Goal: Information Seeking & Learning: Check status

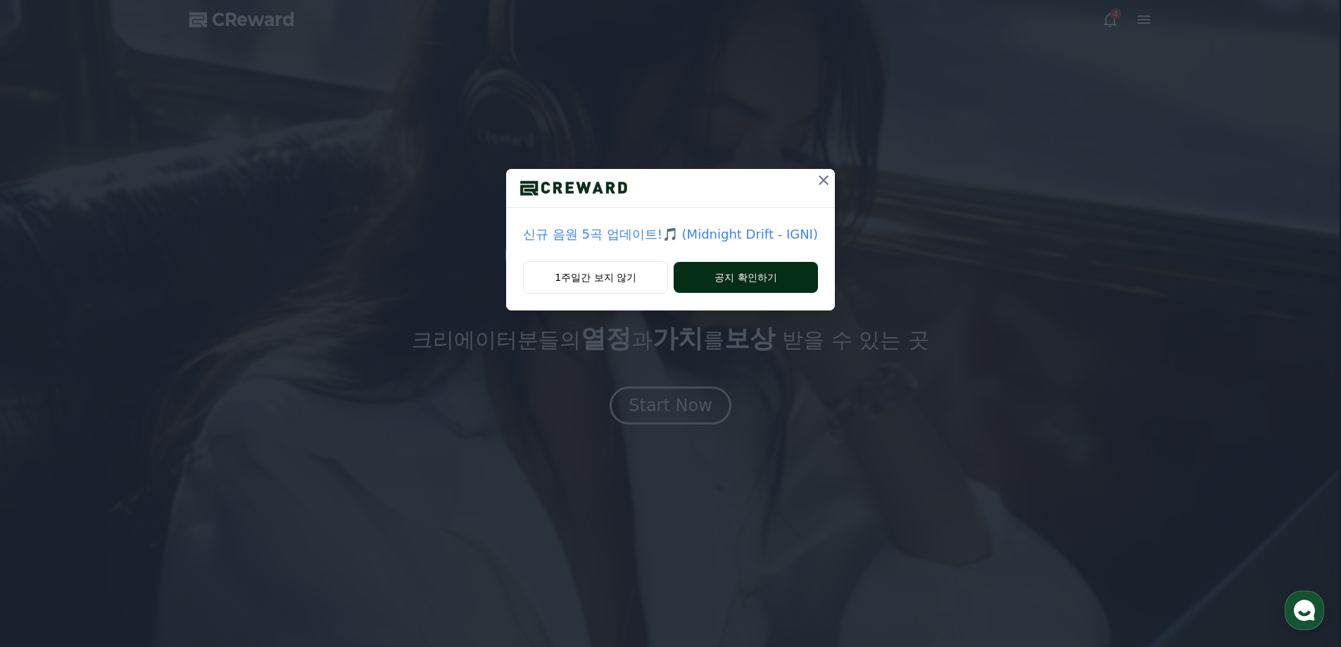
click at [753, 273] on button "공지 확인하기" at bounding box center [746, 277] width 144 height 31
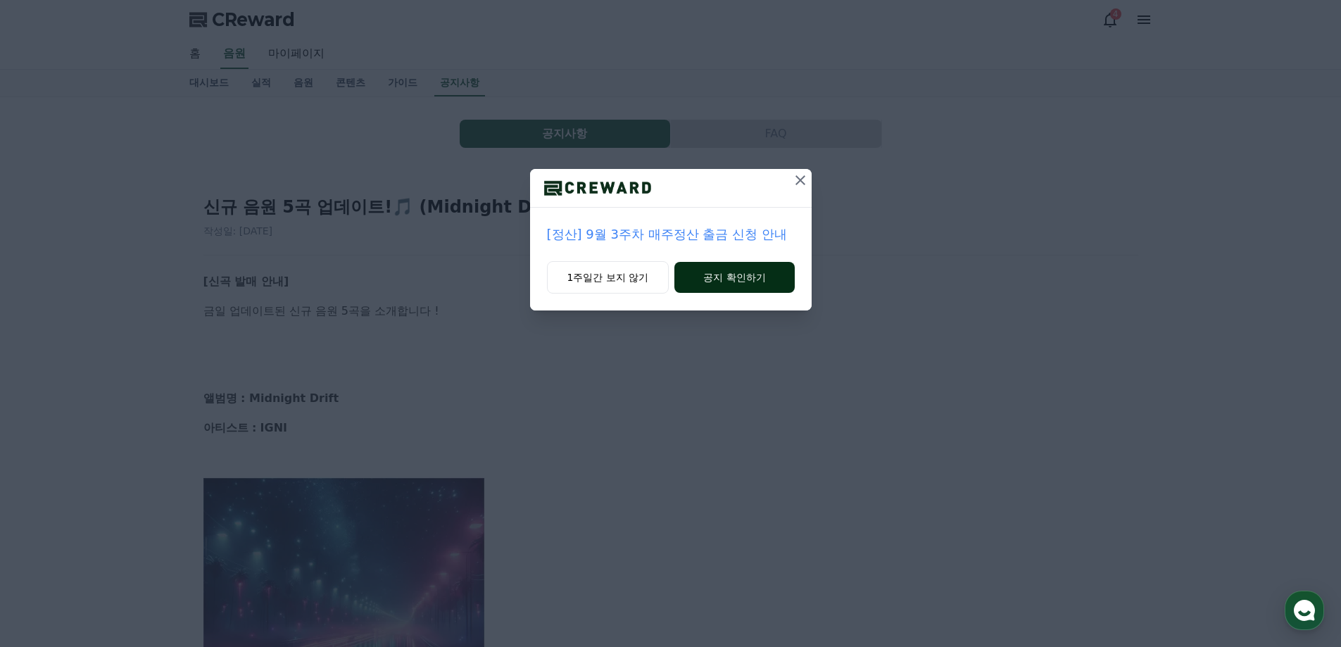
click at [749, 276] on button "공지 확인하기" at bounding box center [735, 277] width 120 height 31
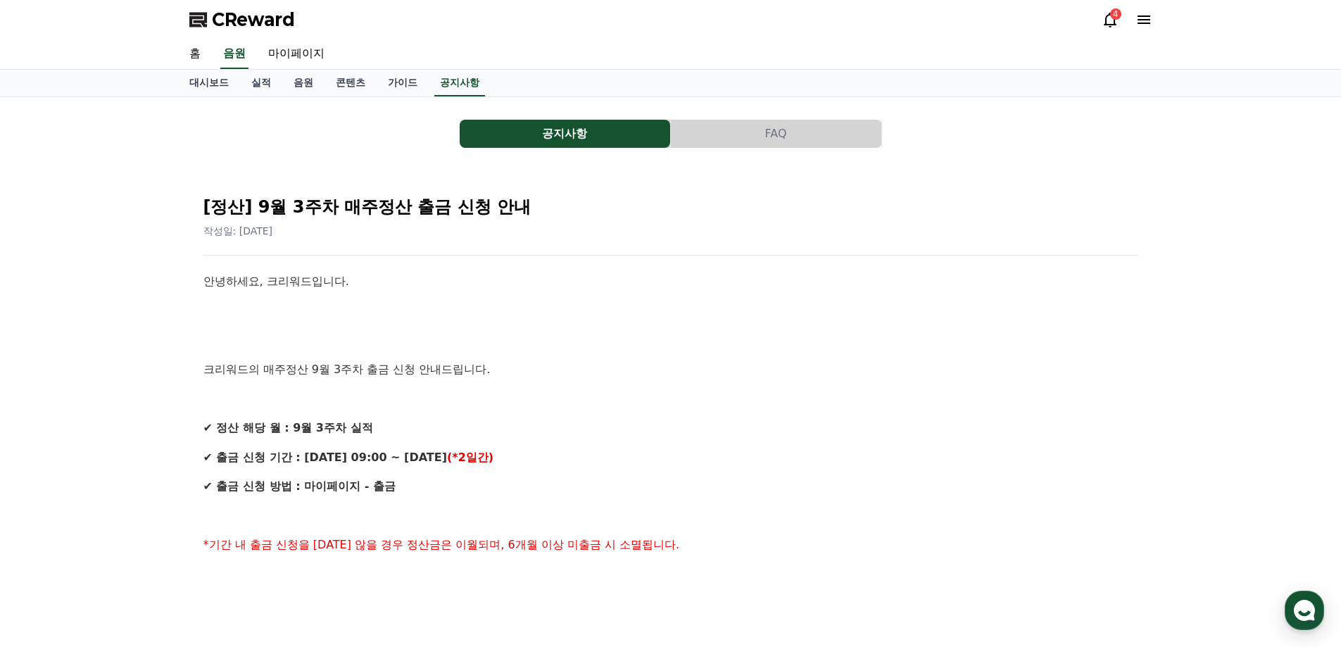
click at [1116, 15] on div "4" at bounding box center [1115, 13] width 11 height 11
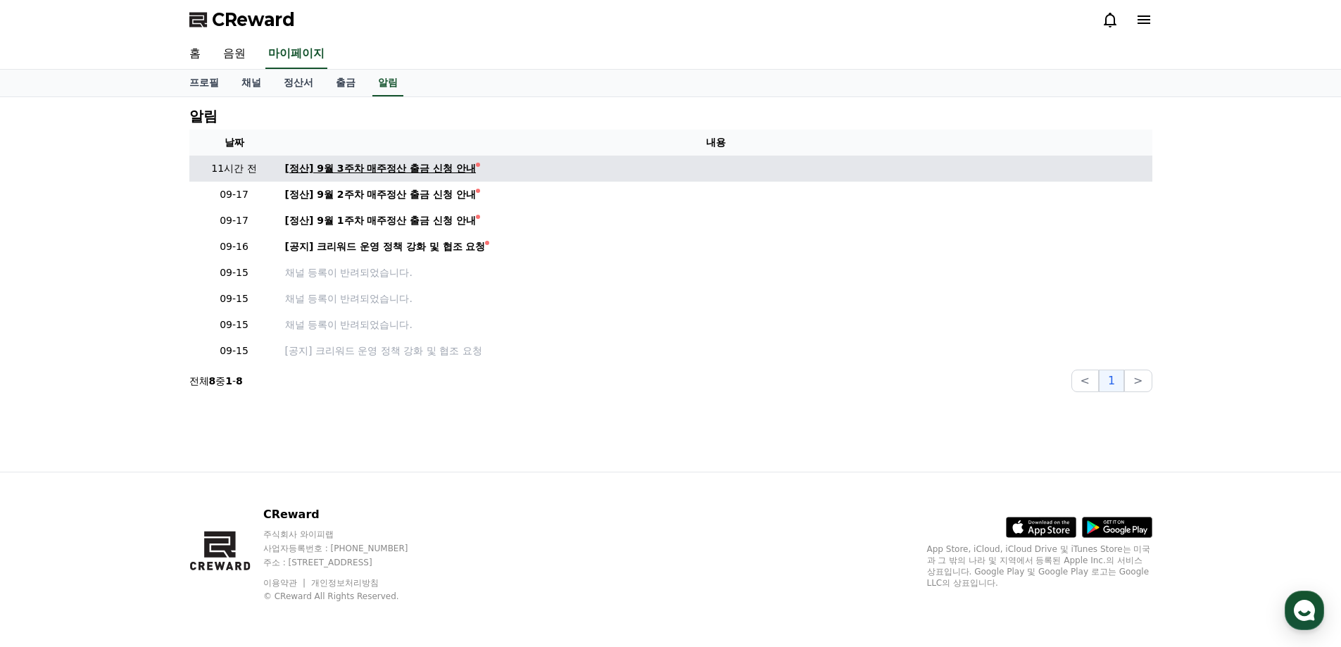
click at [431, 170] on div "[정산] 9월 3주차 매주정산 출금 신청 안내" at bounding box center [381, 168] width 192 height 15
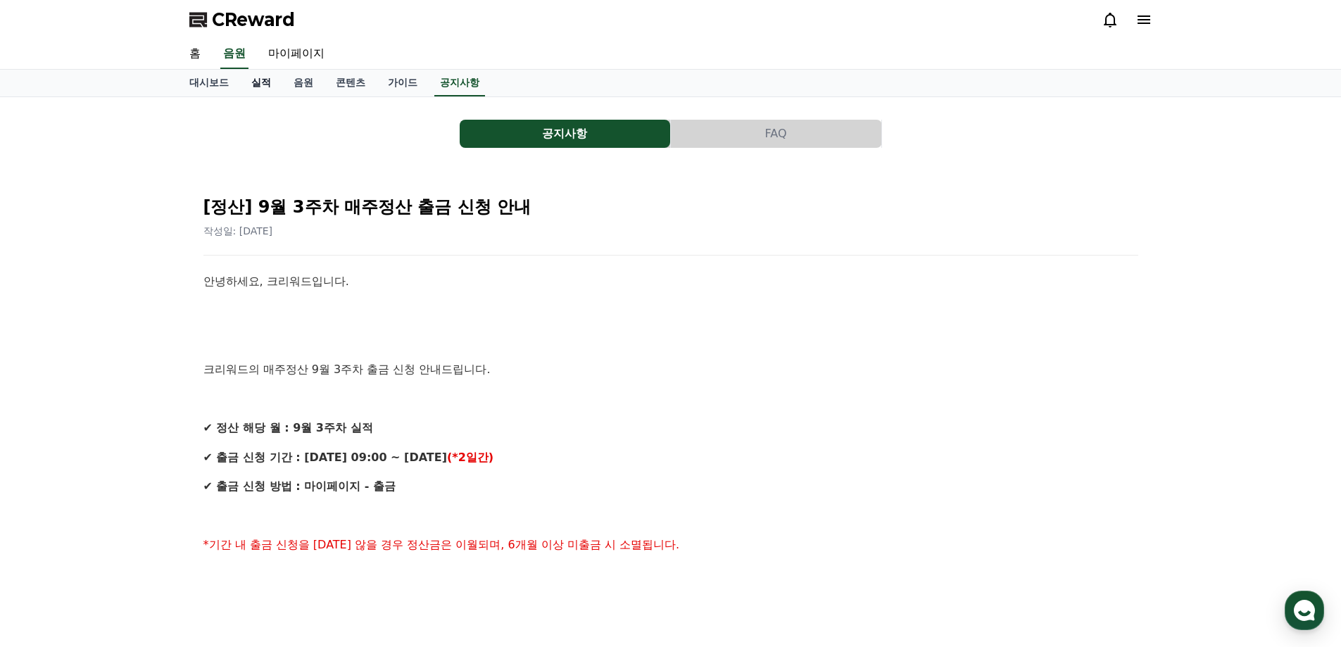
click at [267, 84] on link "실적" at bounding box center [261, 83] width 42 height 27
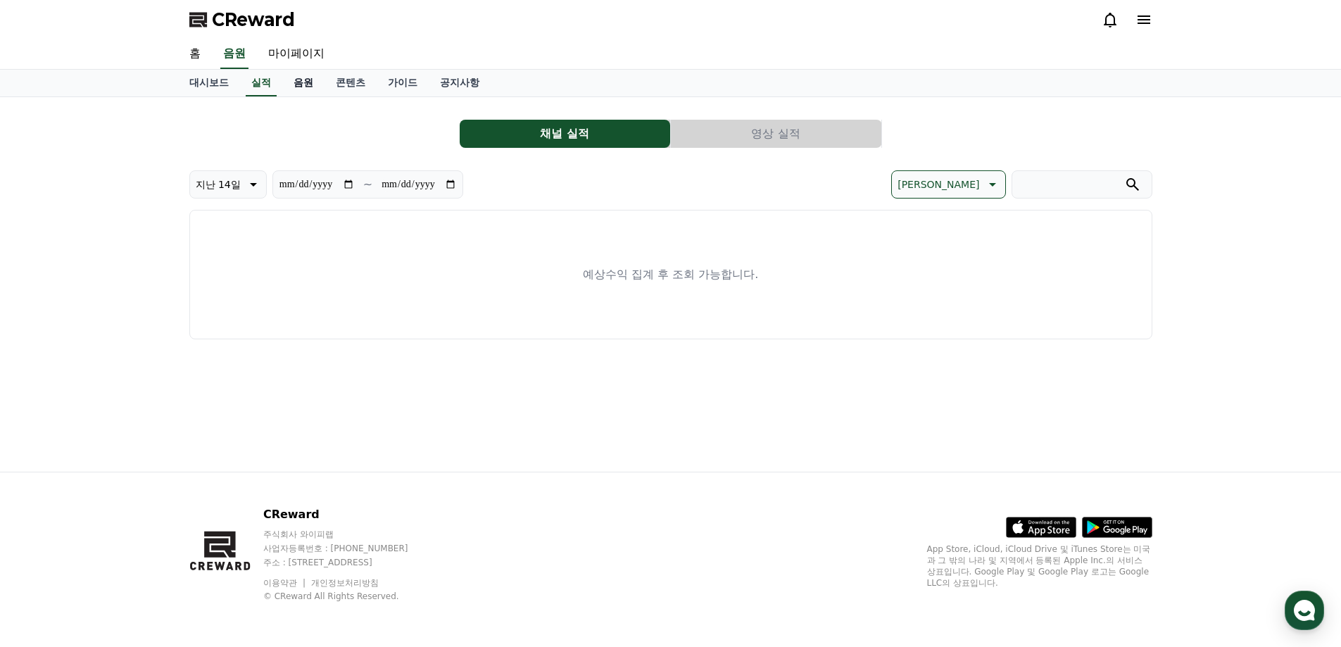
click at [301, 85] on link "음원" at bounding box center [303, 83] width 42 height 27
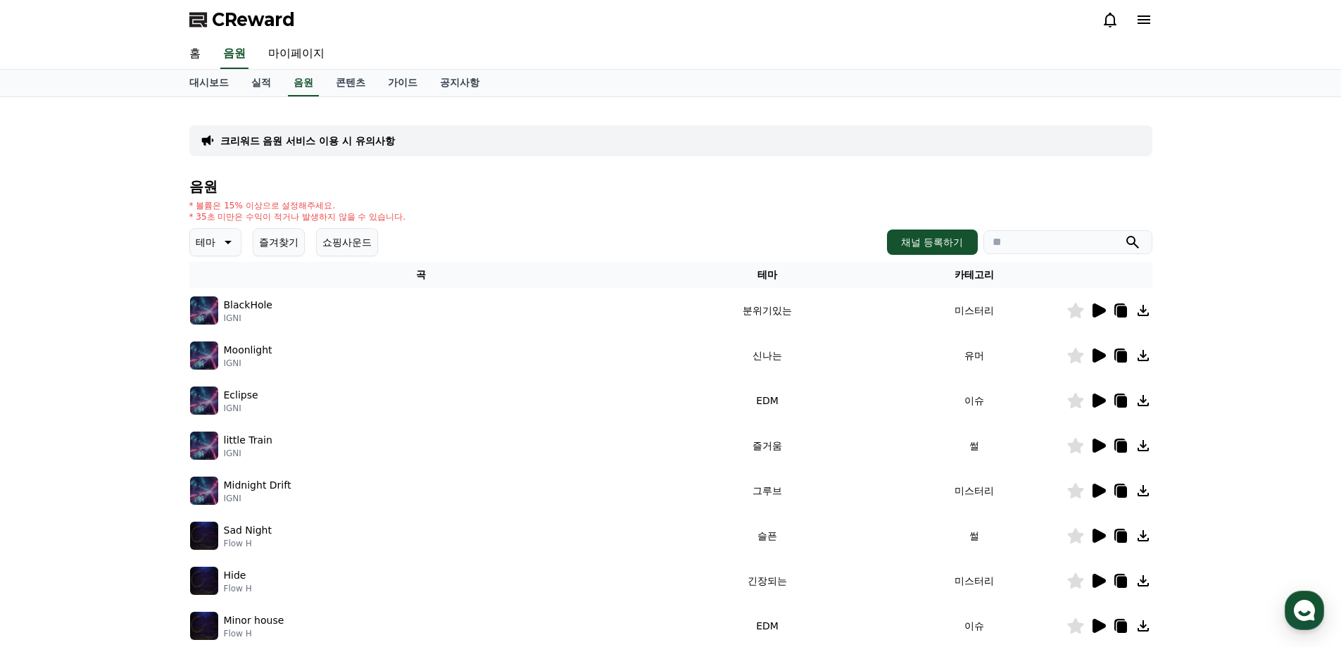
click at [1093, 304] on icon at bounding box center [1098, 310] width 17 height 17
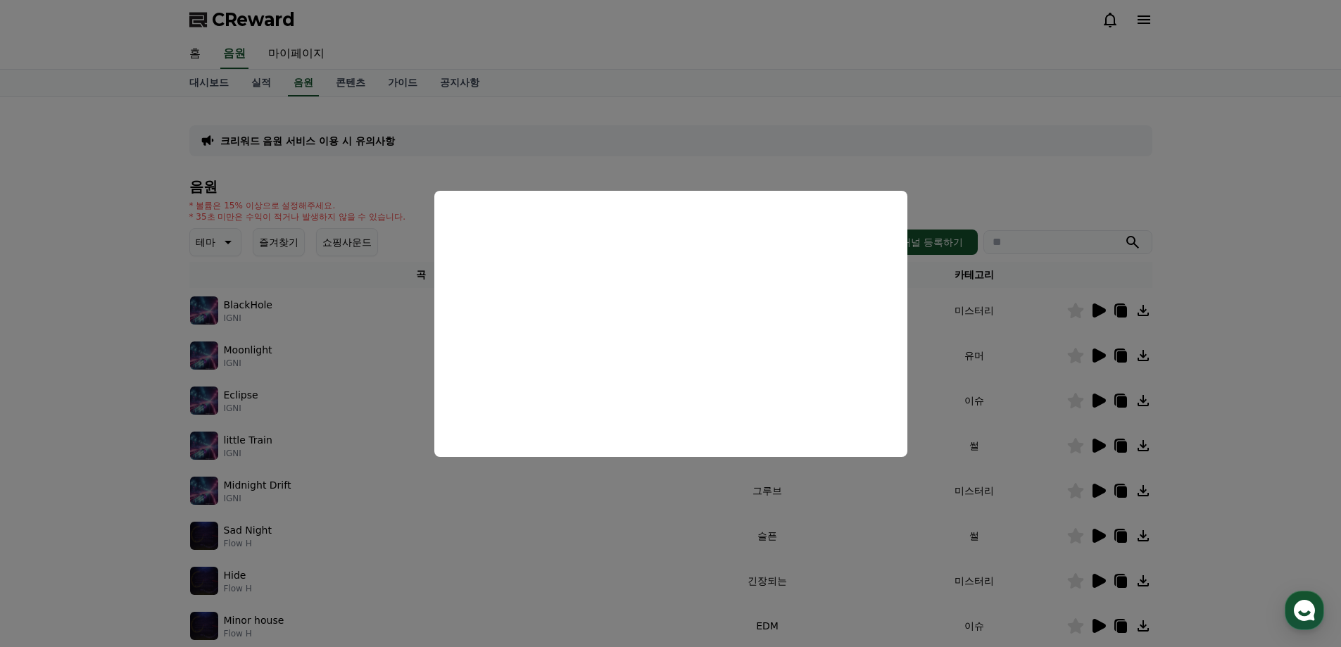
click at [1227, 149] on button "close modal" at bounding box center [670, 323] width 1341 height 647
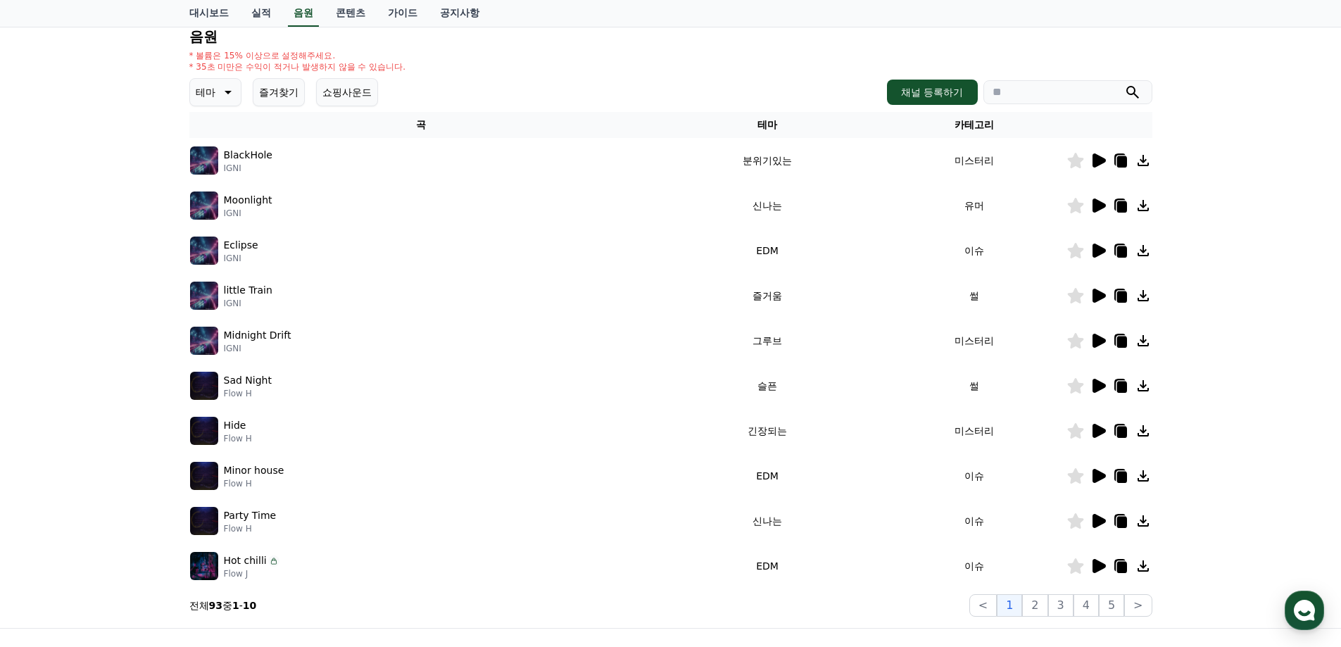
scroll to position [25, 0]
